Goal: Complete application form: Complete application form

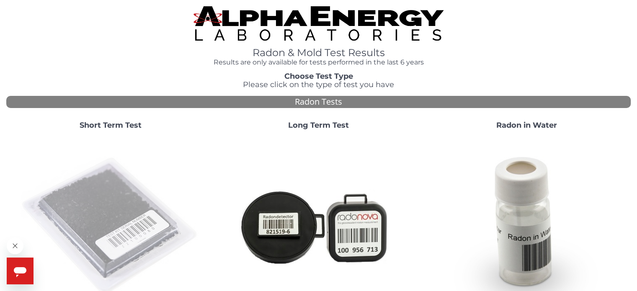
click at [110, 194] on img at bounding box center [111, 226] width 180 height 180
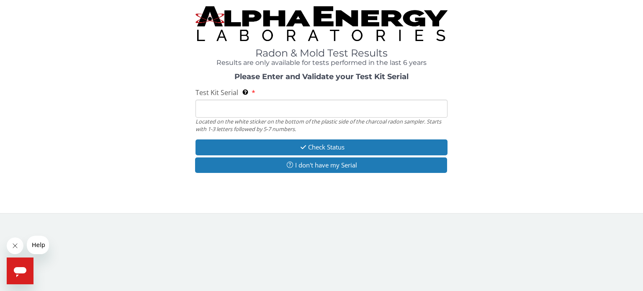
click at [205, 107] on input "Test Kit Serial Located on the white sticker on the bottom of the plastic side …" at bounding box center [321, 109] width 252 height 18
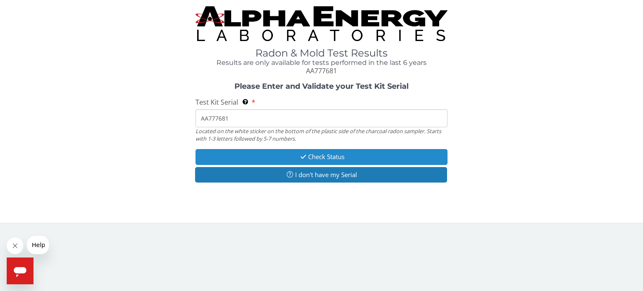
type input "AA777681"
click at [316, 157] on button "Check Status" at bounding box center [321, 156] width 252 height 15
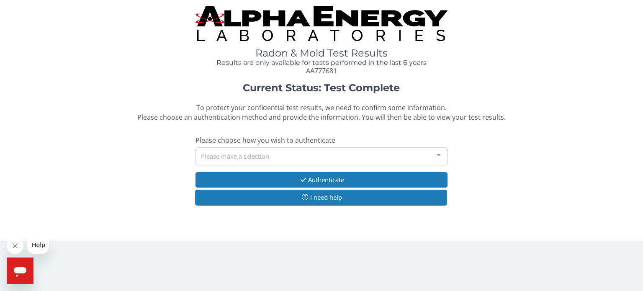
click at [438, 157] on div at bounding box center [438, 156] width 17 height 16
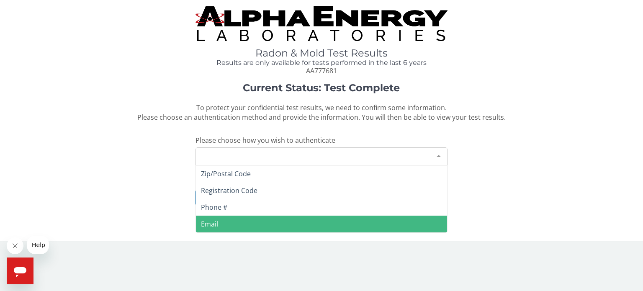
click at [211, 223] on span "Email" at bounding box center [209, 223] width 17 height 9
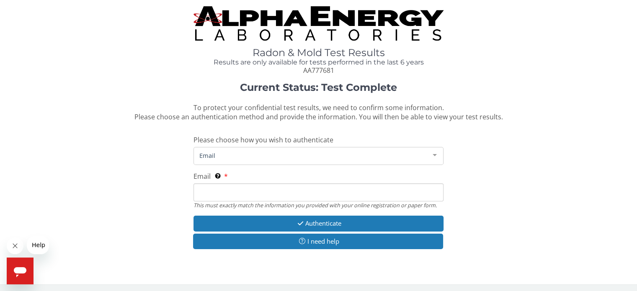
click at [259, 154] on span "Email" at bounding box center [311, 155] width 229 height 9
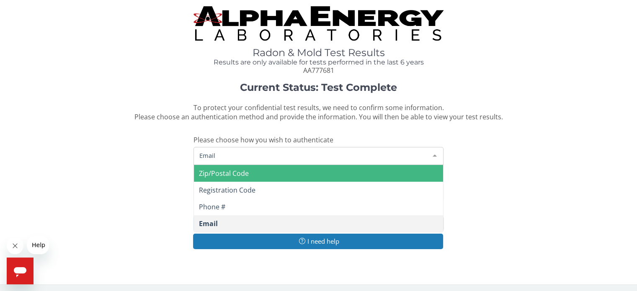
click at [221, 174] on span "Zip/Postal Code" at bounding box center [224, 173] width 50 height 9
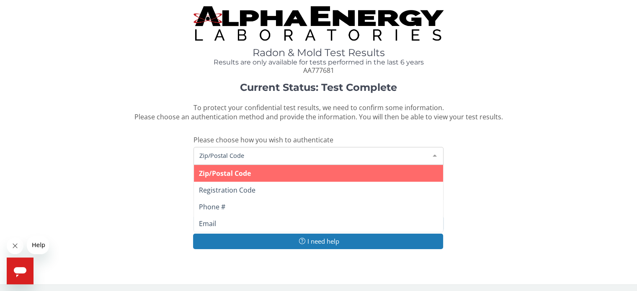
click at [259, 155] on span "Zip/Postal Code" at bounding box center [311, 155] width 229 height 9
click at [249, 157] on span "Zip/Postal Code" at bounding box center [311, 155] width 229 height 9
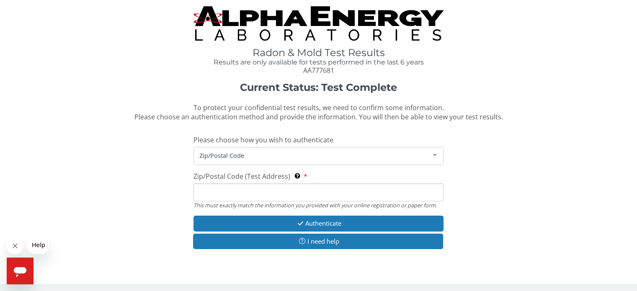
click at [212, 190] on input "Zip/Postal Code (Test Address) This must exactly match the information you prov…" at bounding box center [317, 192] width 249 height 18
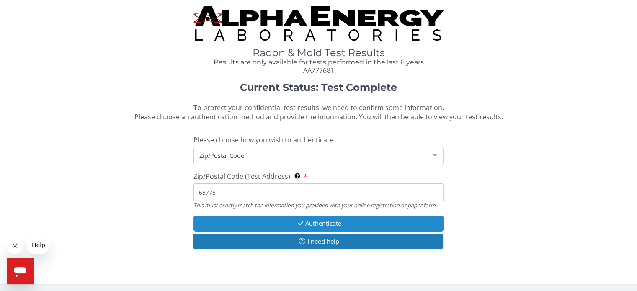
type input "65775"
click at [288, 221] on button "Authenticate" at bounding box center [317, 223] width 249 height 15
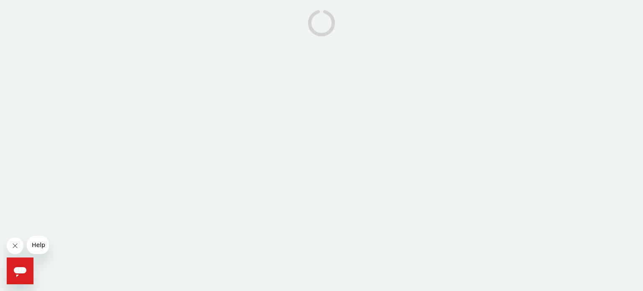
click at [276, 185] on body at bounding box center [321, 145] width 643 height 291
click at [206, 131] on body at bounding box center [321, 145] width 643 height 291
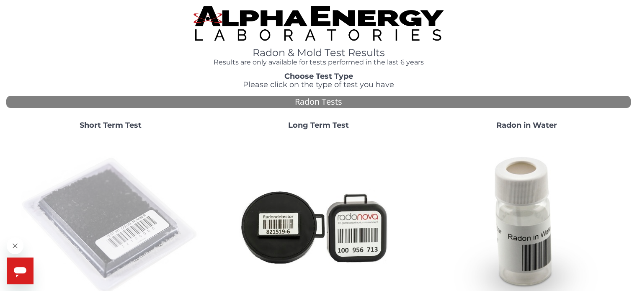
click at [103, 216] on img at bounding box center [111, 226] width 180 height 180
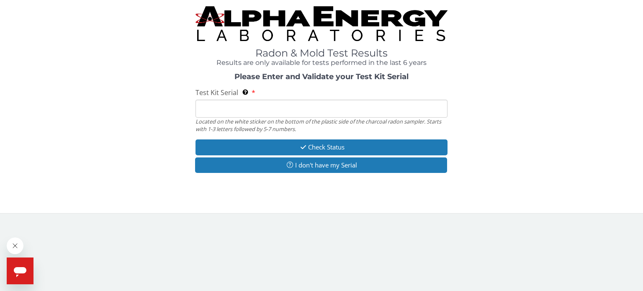
click at [204, 108] on input "Test Kit Serial Located on the white sticker on the bottom of the plastic side …" at bounding box center [321, 109] width 252 height 18
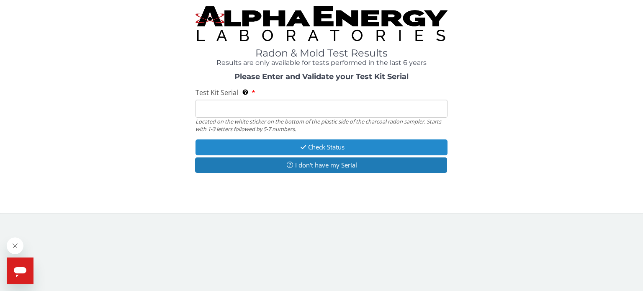
type input "AA777681"
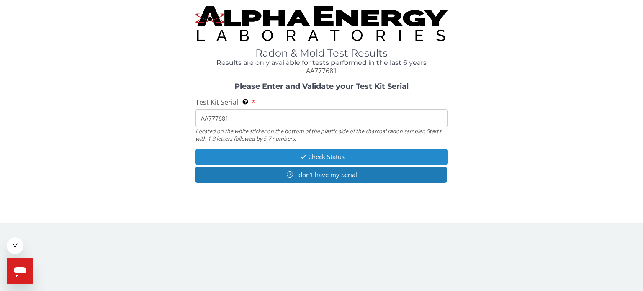
click at [321, 155] on button "Check Status" at bounding box center [321, 156] width 252 height 15
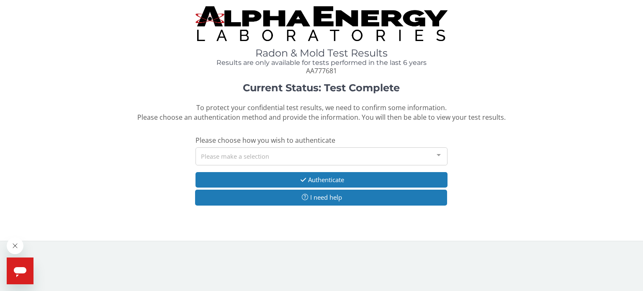
click at [439, 154] on div at bounding box center [438, 156] width 17 height 16
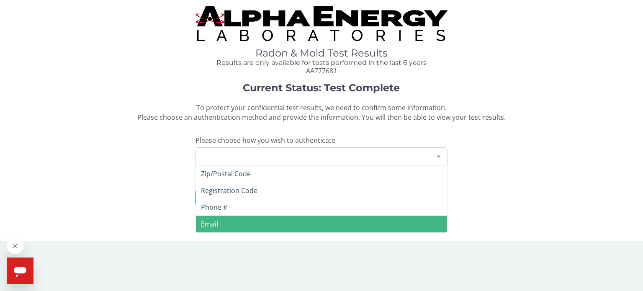
click at [228, 224] on span "Email" at bounding box center [321, 224] width 251 height 17
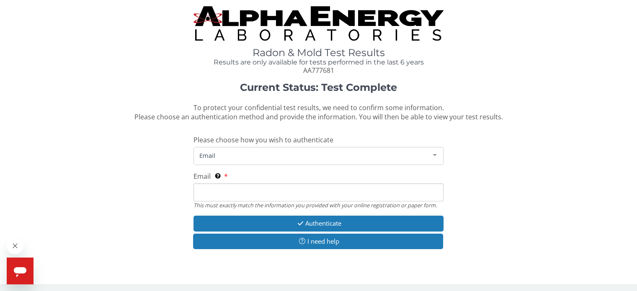
click at [208, 158] on span "Email" at bounding box center [311, 155] width 229 height 9
click at [227, 154] on span "Email" at bounding box center [311, 155] width 229 height 9
click at [208, 189] on input "Email This must exactly match the information you provided with your online reg…" at bounding box center [317, 192] width 249 height 18
type input "[EMAIL_ADDRESS][DOMAIN_NAME]"
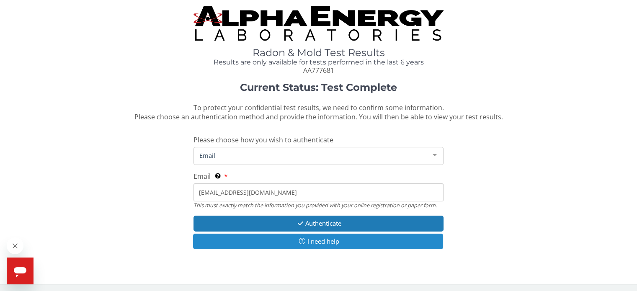
scroll to position [2, 0]
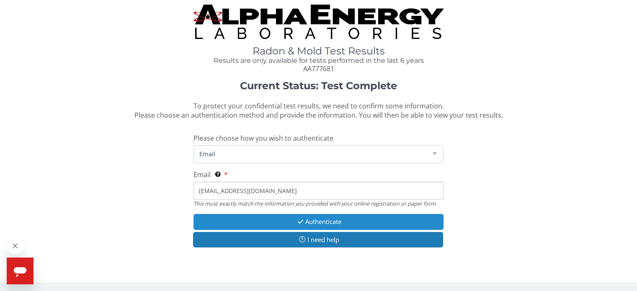
click at [316, 223] on button "Authenticate" at bounding box center [317, 221] width 249 height 15
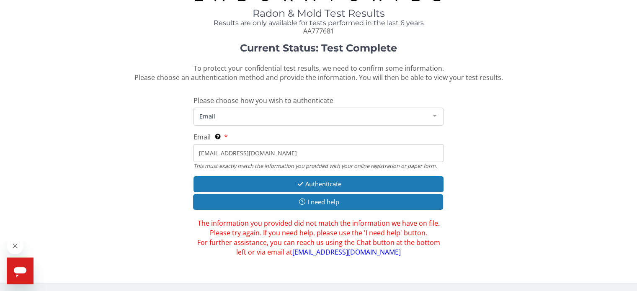
scroll to position [40, 0]
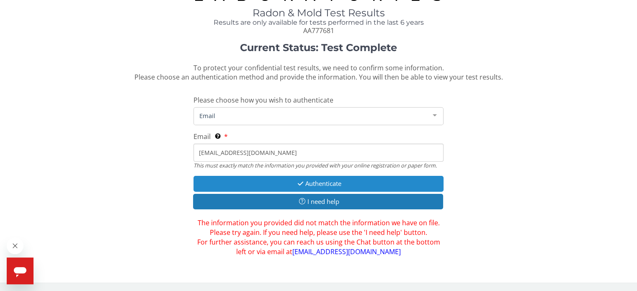
click at [316, 185] on button "Authenticate" at bounding box center [317, 183] width 249 height 15
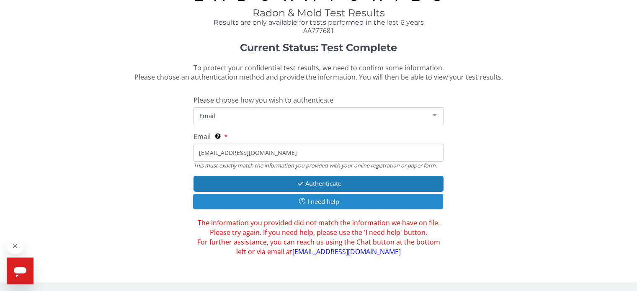
click at [317, 201] on button "I need help" at bounding box center [317, 201] width 249 height 15
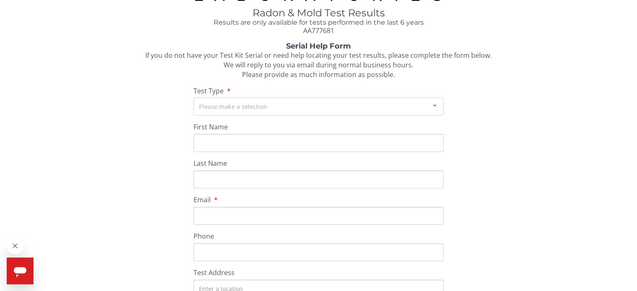
click at [279, 105] on div "Please make a selection" at bounding box center [317, 107] width 249 height 18
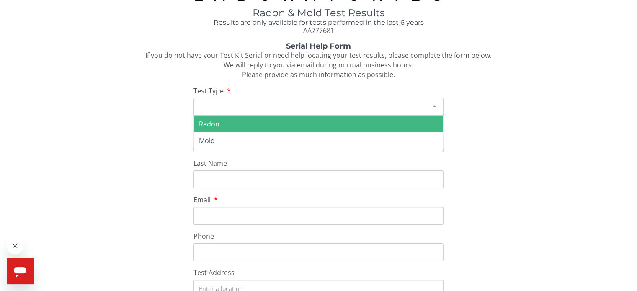
click at [218, 122] on span "Radon" at bounding box center [209, 123] width 21 height 9
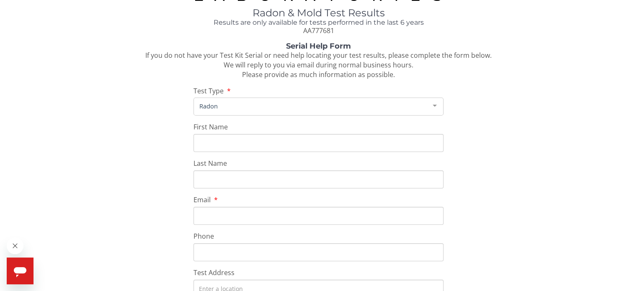
click at [200, 144] on input "First Name" at bounding box center [317, 143] width 249 height 18
type input "[PERSON_NAME]"
click at [198, 181] on input "Last Name" at bounding box center [317, 179] width 249 height 18
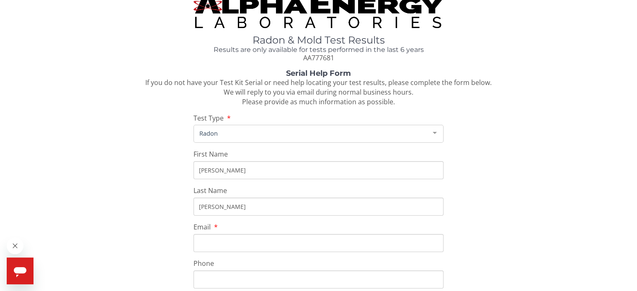
scroll to position [0, 0]
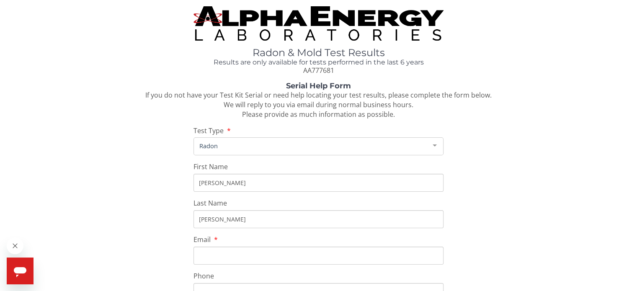
type input "[PERSON_NAME]"
click at [216, 254] on input "Email" at bounding box center [317, 256] width 249 height 18
type input "[EMAIL_ADDRESS][DOMAIN_NAME]"
type input "[PHONE_NUMBER]"
type input "[STREET_ADDRESS][PERSON_NAME]"
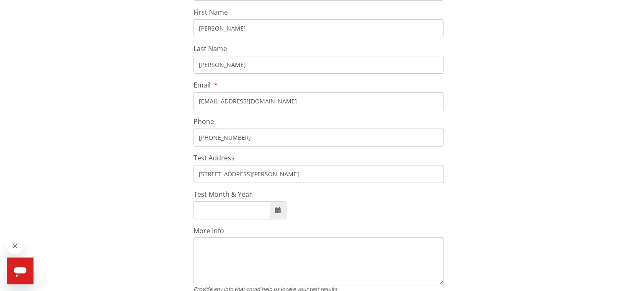
scroll to position [167, 0]
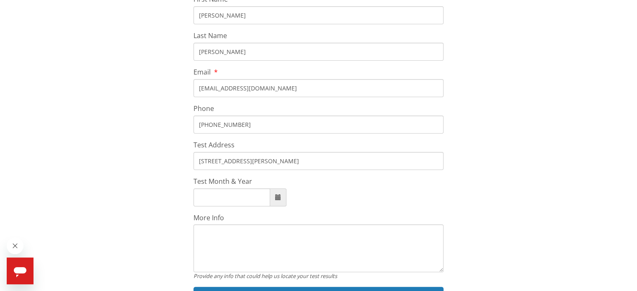
click at [204, 197] on input "Test Month & Year" at bounding box center [231, 197] width 77 height 18
type input "[DATE]"
drag, startPoint x: 220, startPoint y: 199, endPoint x: 198, endPoint y: 197, distance: 22.2
click at [198, 197] on input "[DATE]" at bounding box center [231, 197] width 77 height 18
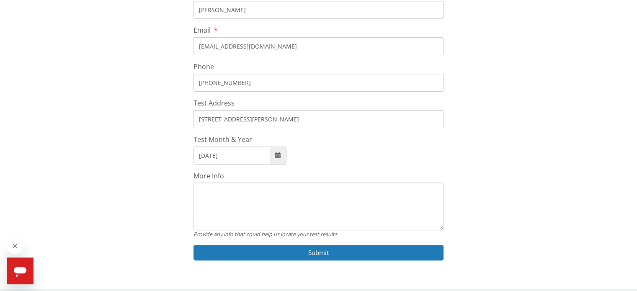
type input "[DATE]"
click at [202, 191] on textarea "More Info" at bounding box center [317, 206] width 249 height 48
click at [375, 190] on textarea "Street/house address where test was performed is [STREET_ADDRESS][PERSON_NAME]." at bounding box center [317, 206] width 249 height 48
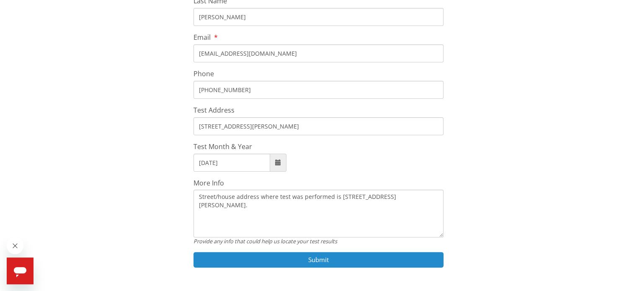
scroll to position [215, 0]
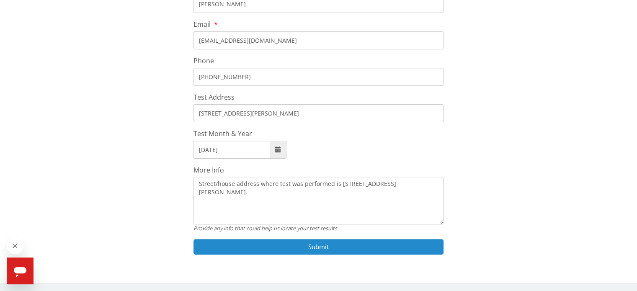
type textarea "Street/house address where test was performed is [STREET_ADDRESS][PERSON_NAME]."
click at [305, 246] on button "Submit" at bounding box center [317, 246] width 249 height 15
click at [322, 247] on button "Submit" at bounding box center [317, 246] width 249 height 15
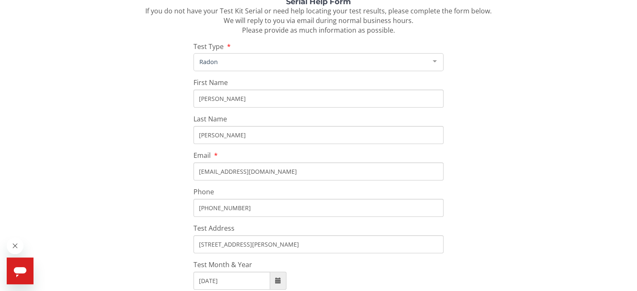
scroll to position [0, 0]
